Goal: Download file/media

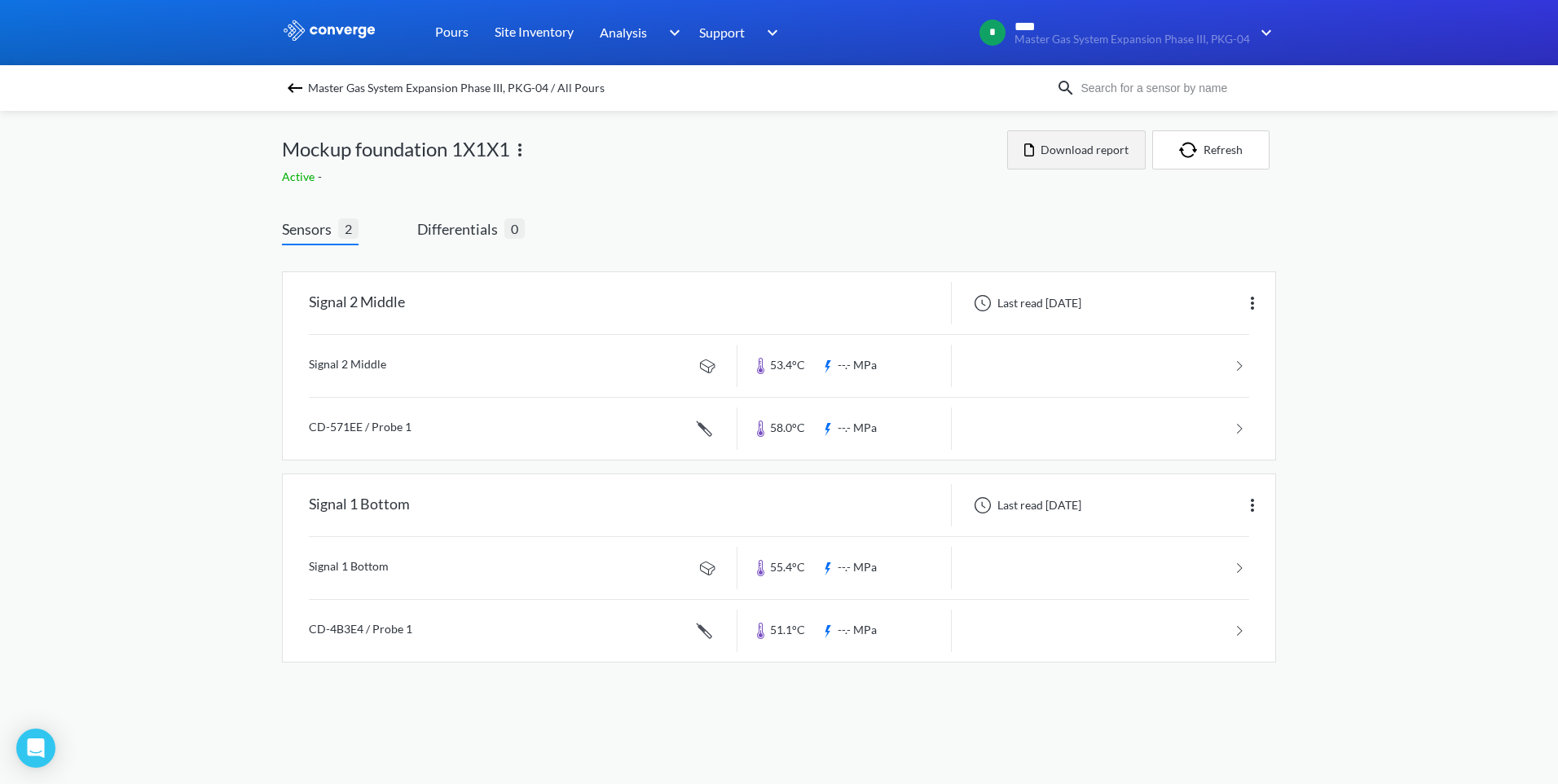
click at [1066, 152] on button "Download report" at bounding box center [1076, 149] width 139 height 39
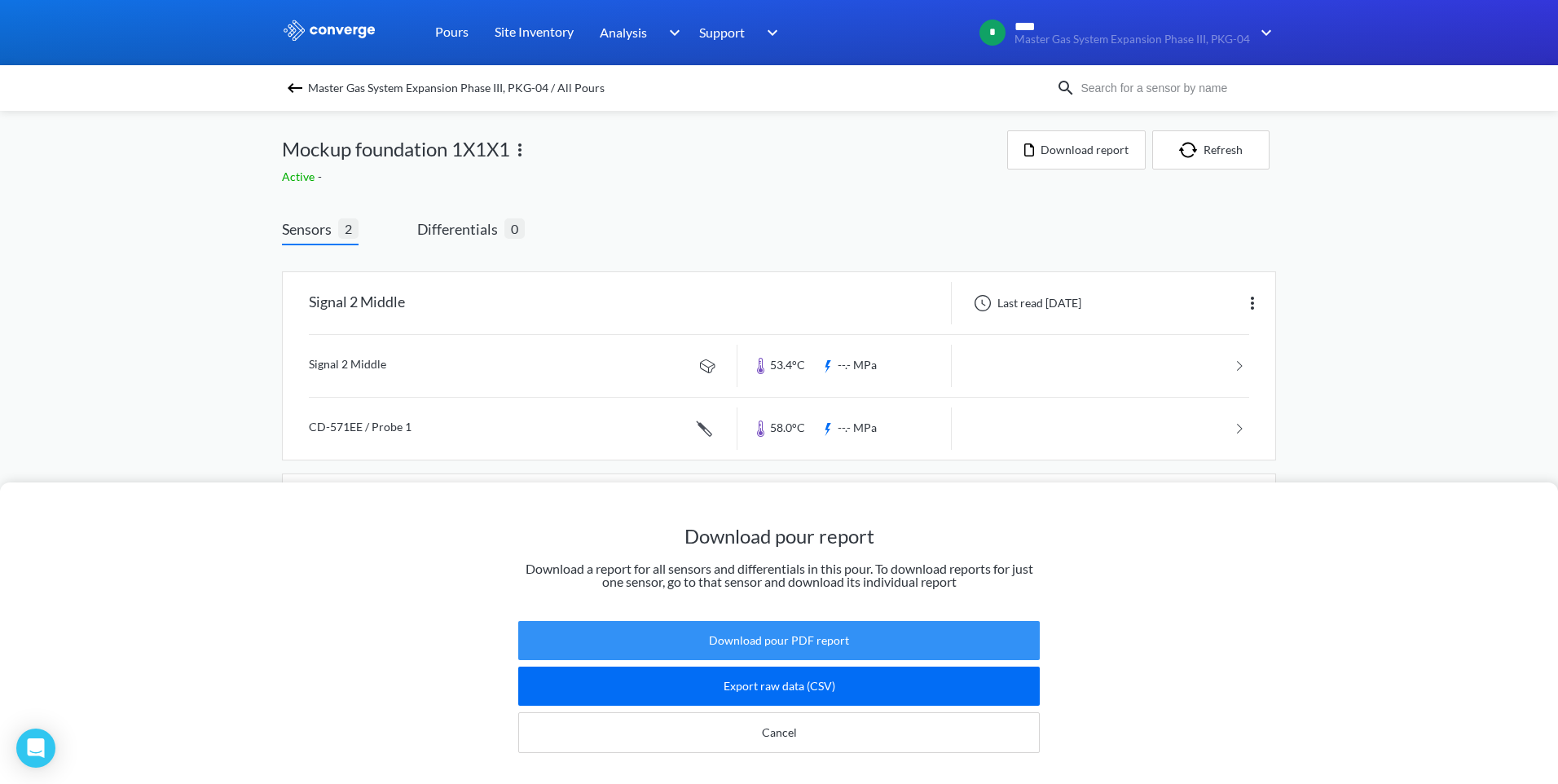
click at [781, 627] on button "Download pour PDF report" at bounding box center [778, 639] width 521 height 39
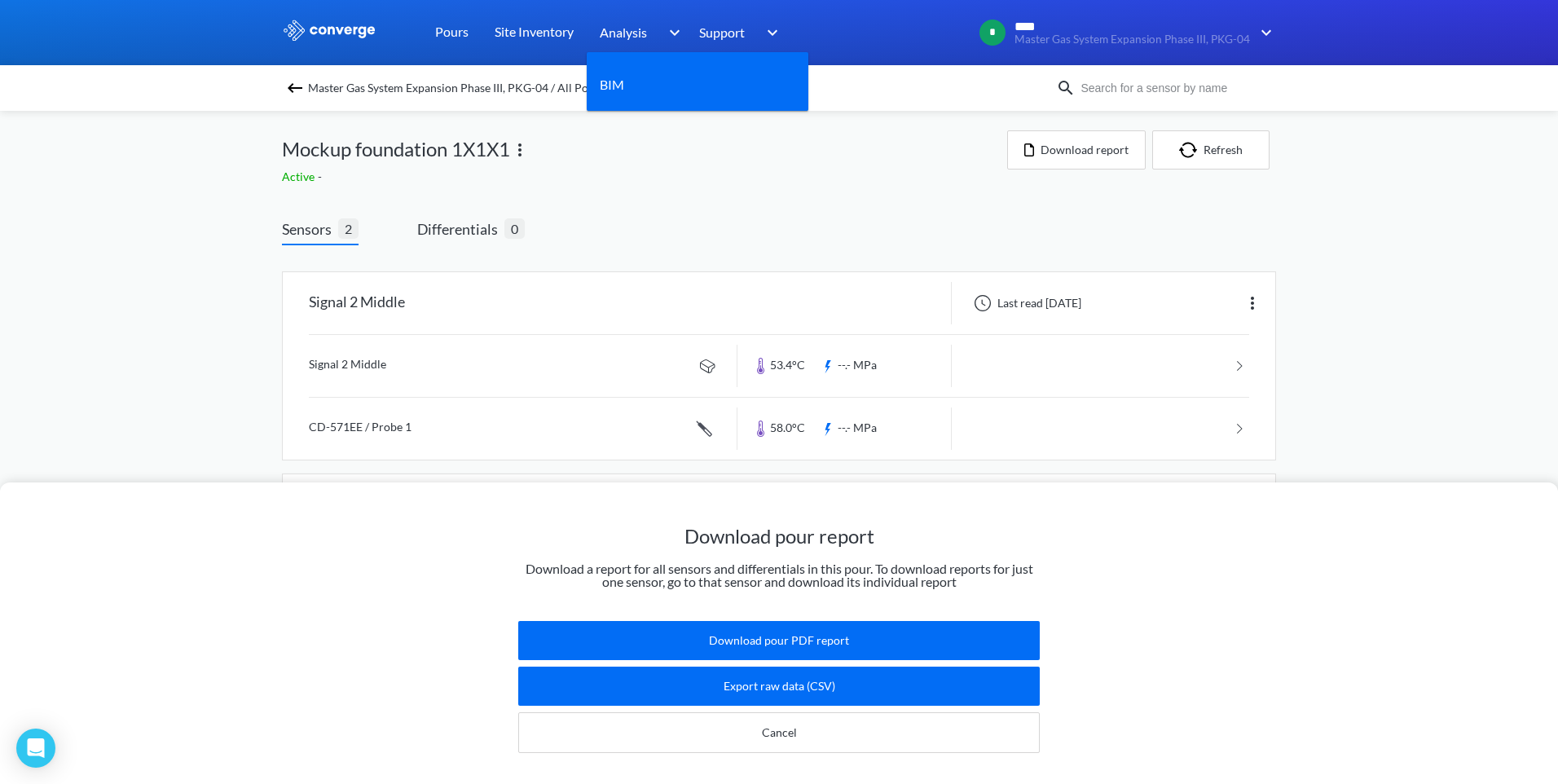
click at [677, 28] on img at bounding box center [671, 32] width 26 height 20
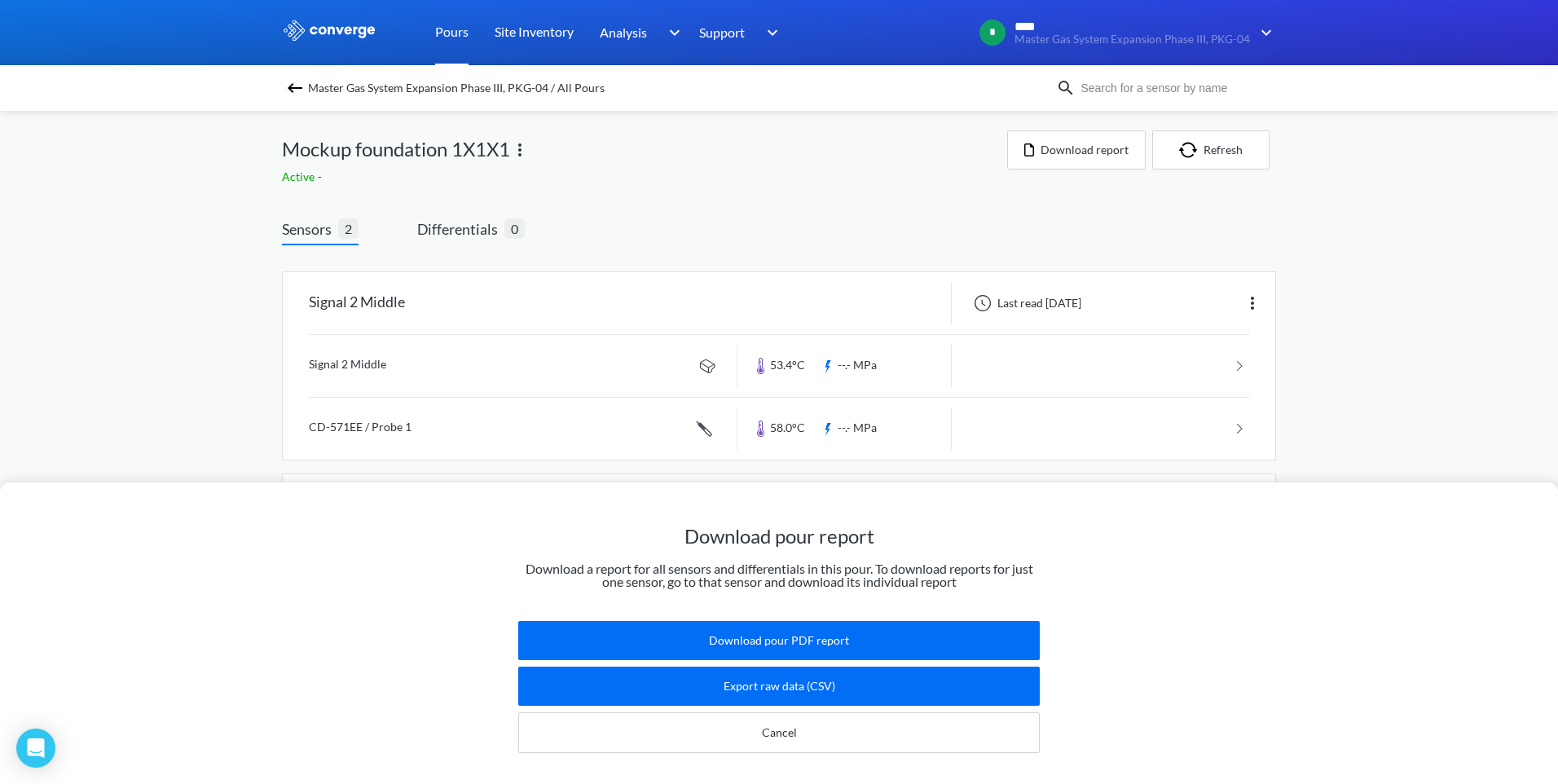
click at [456, 30] on link "Pours" at bounding box center [452, 33] width 34 height 65
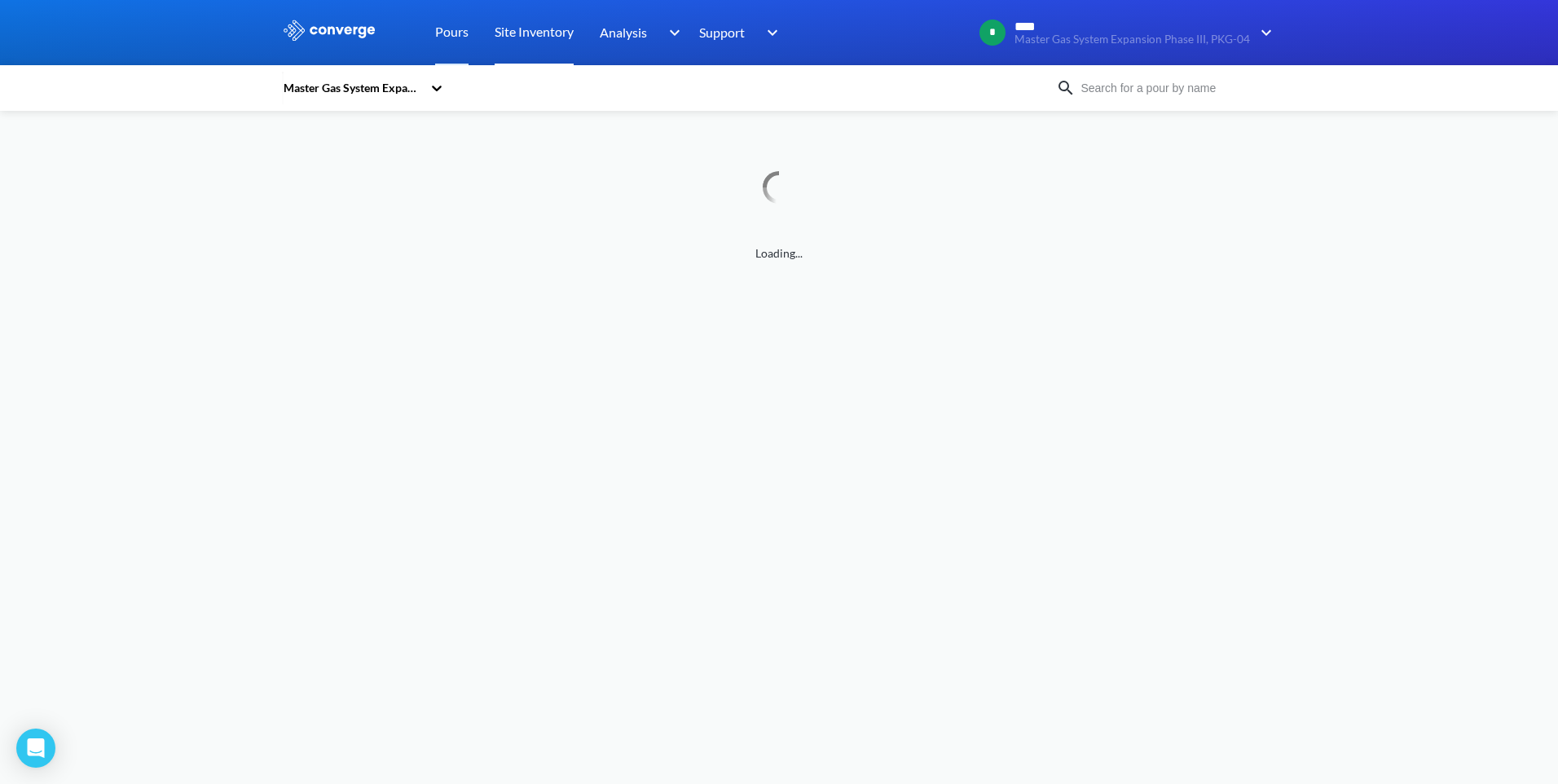
click at [520, 33] on link "Site Inventory" at bounding box center [534, 33] width 79 height 65
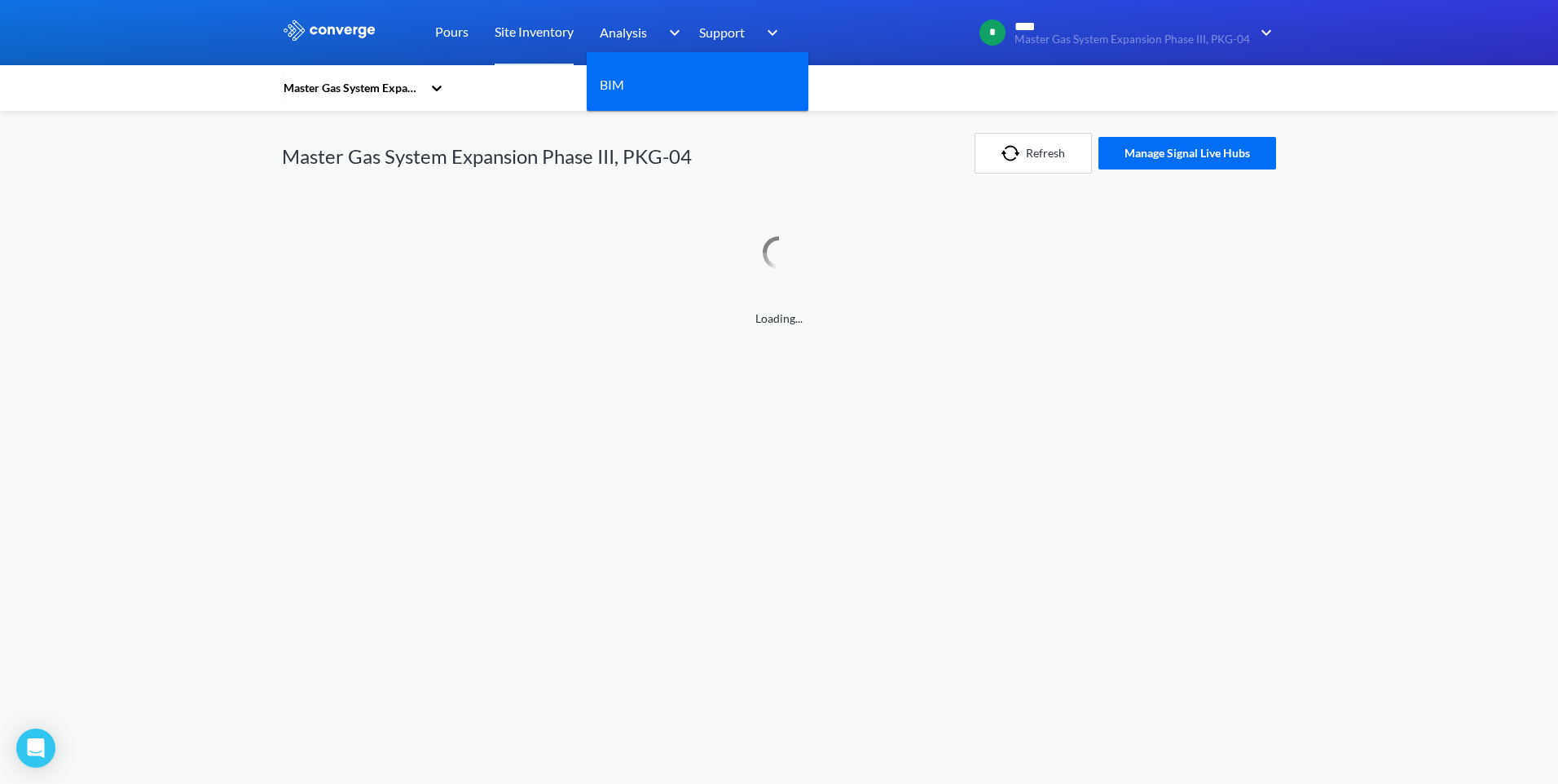
click at [627, 35] on span "Analysis" at bounding box center [623, 33] width 47 height 21
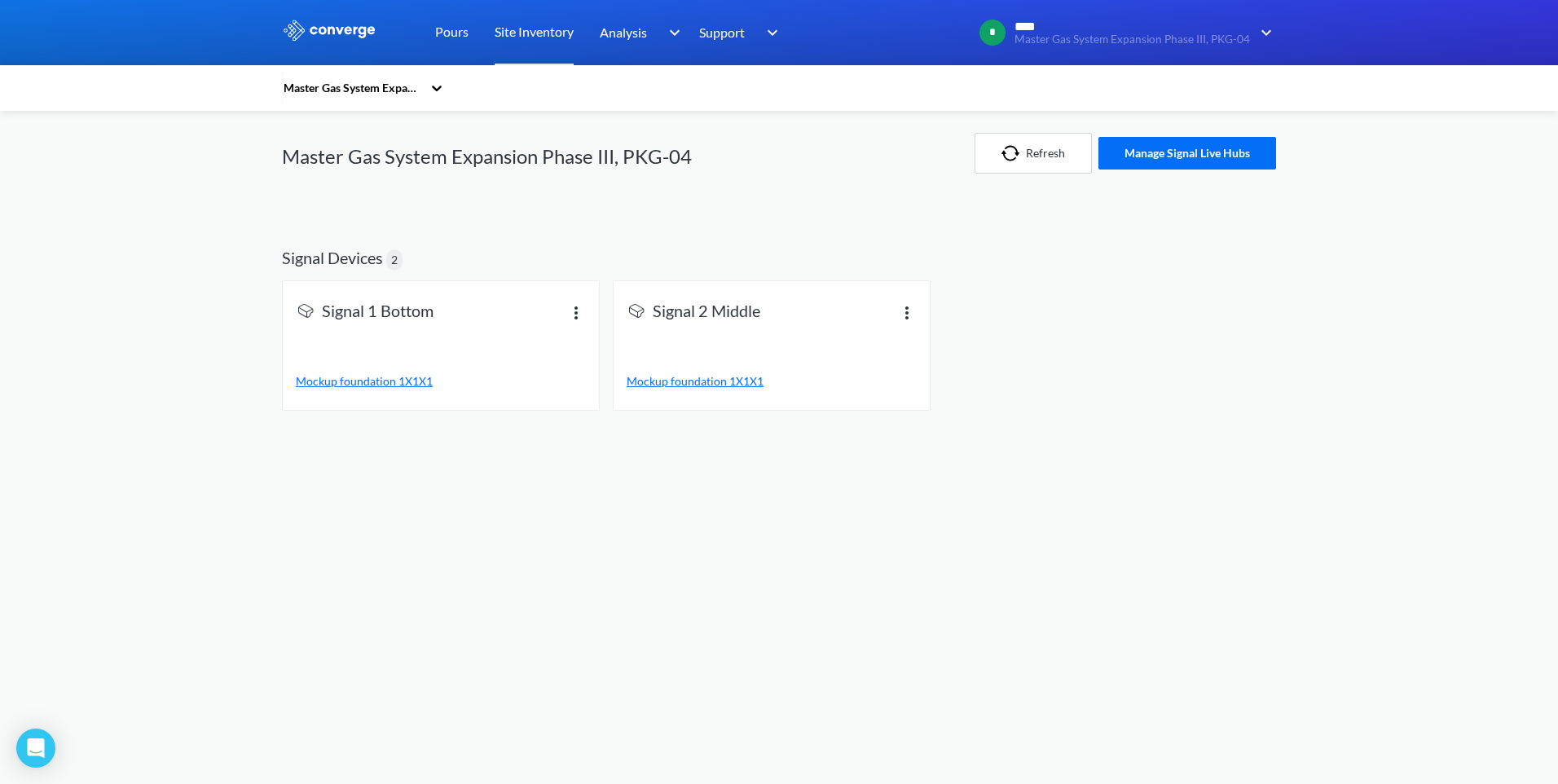
click at [684, 381] on span "Mockup foundation 1X1X1" at bounding box center [695, 381] width 137 height 14
